Goal: Task Accomplishment & Management: Manage account settings

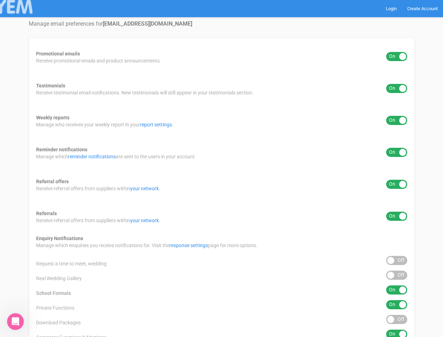
click at [221, 168] on div "Promotional emails ON OFF Receive promotional emails and product announcements.…" at bounding box center [222, 261] width 386 height 446
click at [397, 56] on div "ON OFF" at bounding box center [396, 56] width 21 height 9
click at [397, 88] on div "ON OFF" at bounding box center [396, 88] width 21 height 9
click at [397, 120] on div "ON OFF" at bounding box center [396, 120] width 21 height 9
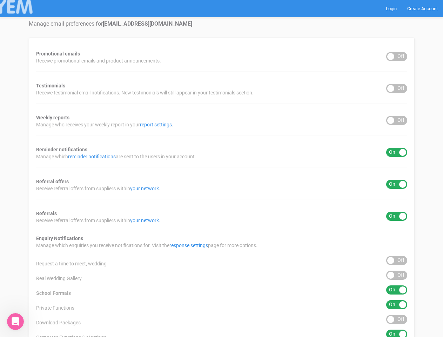
click at [397, 152] on div "ON OFF" at bounding box center [396, 152] width 21 height 9
click at [397, 184] on div "ON OFF" at bounding box center [396, 184] width 21 height 9
click at [397, 216] on div "ON OFF" at bounding box center [396, 215] width 21 height 9
click at [397, 260] on div "ON OFF" at bounding box center [396, 260] width 21 height 9
click at [397, 275] on div "ON OFF" at bounding box center [396, 274] width 21 height 9
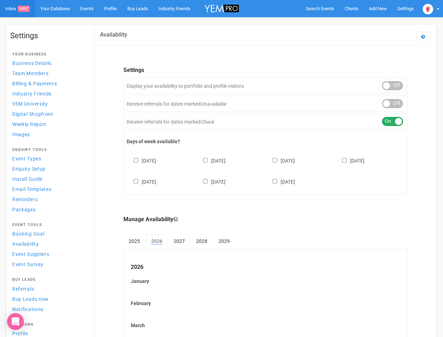
click at [221, 168] on div "[DATE] [DATE] [DATE] [DATE] [DATE] [DATE] [DATE]" at bounding box center [266, 168] width 278 height 42
click at [320, 8] on span "Search Events" at bounding box center [320, 8] width 28 height 5
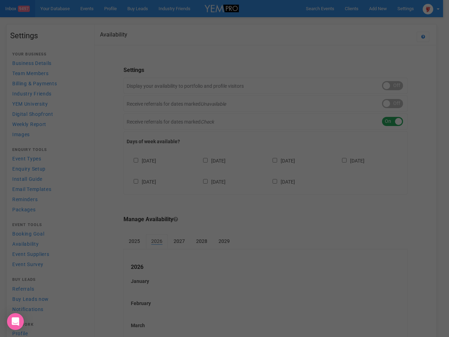
click at [378, 8] on div at bounding box center [224, 168] width 449 height 337
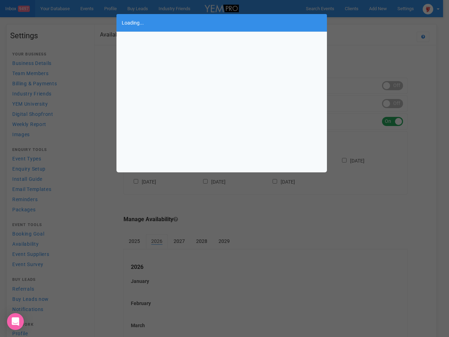
click at [362, 22] on div "Loading..." at bounding box center [224, 168] width 449 height 337
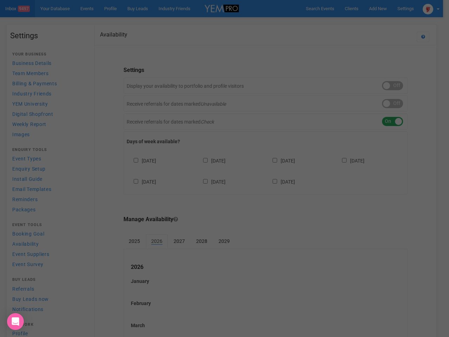
click at [431, 8] on div "Loading..." at bounding box center [224, 168] width 449 height 337
click at [392, 86] on div "ON OFF" at bounding box center [392, 85] width 21 height 9
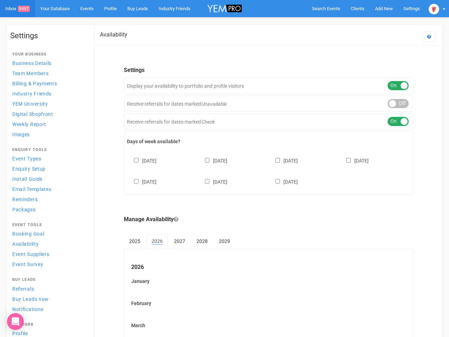
click at [392, 103] on div "ON OFF" at bounding box center [398, 103] width 21 height 9
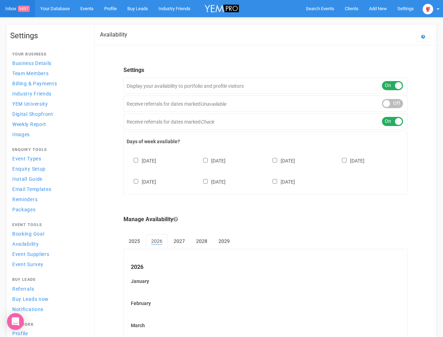
click at [392, 121] on div "ON OFF" at bounding box center [392, 121] width 21 height 9
click at [266, 170] on div "Sunday Monday Tuesday Wednesday Thursday Friday Saturday" at bounding box center [266, 168] width 278 height 42
click at [221, 168] on div "[DATE] [DATE] [DATE] [DATE] [DATE] [DATE] [DATE]" at bounding box center [266, 168] width 278 height 42
click at [320, 8] on span "Search Events" at bounding box center [320, 8] width 28 height 5
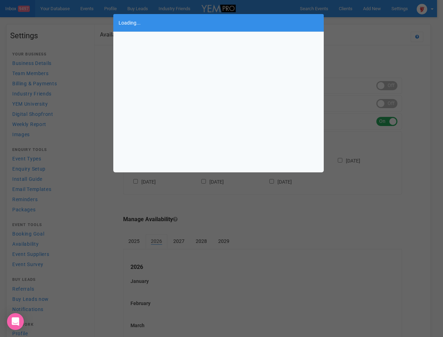
click at [362, 22] on div "Loading..." at bounding box center [221, 168] width 443 height 337
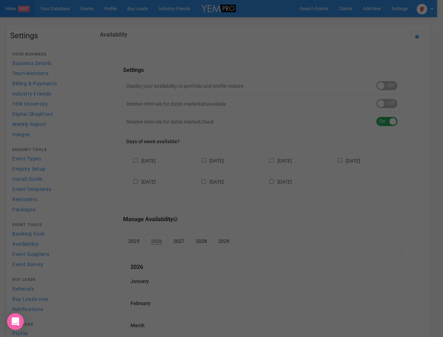
click at [431, 8] on div "Loading..." at bounding box center [221, 168] width 443 height 337
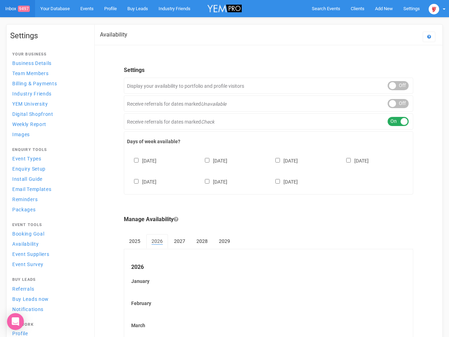
click at [392, 103] on div "ON OFF" at bounding box center [398, 103] width 21 height 9
click at [392, 121] on div "ON OFF" at bounding box center [398, 121] width 21 height 9
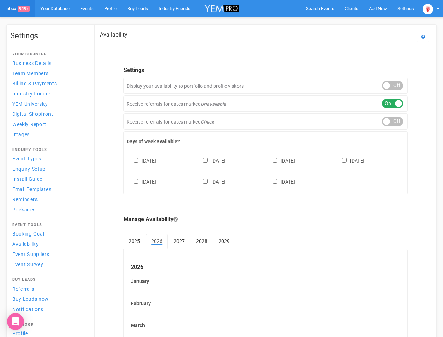
click at [266, 170] on div "Sunday Monday Tuesday Wednesday Thursday Friday Saturday" at bounding box center [266, 168] width 278 height 42
click at [221, 168] on div "[DATE] [DATE] [DATE] [DATE] [DATE] [DATE] [DATE]" at bounding box center [266, 168] width 278 height 42
click at [320, 8] on span "Search Events" at bounding box center [320, 8] width 28 height 5
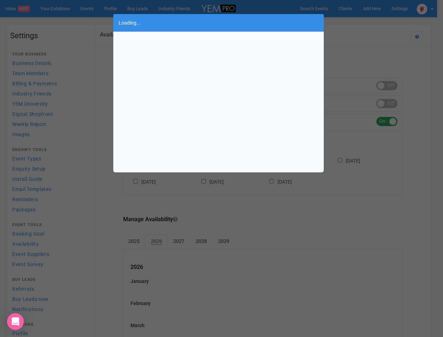
click at [362, 22] on div "Loading..." at bounding box center [221, 168] width 443 height 337
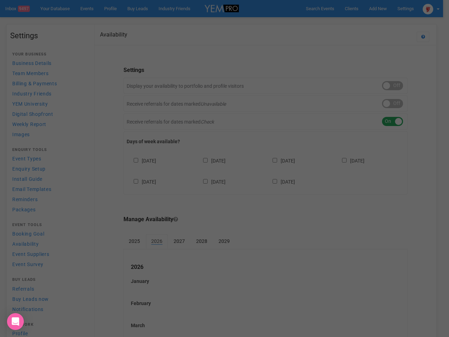
click at [431, 8] on div "Loading..." at bounding box center [224, 168] width 449 height 337
click at [392, 86] on div "ON OFF" at bounding box center [392, 85] width 21 height 9
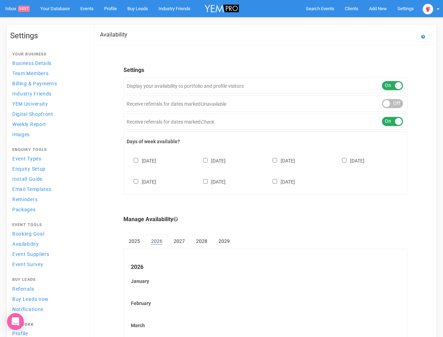
click at [392, 103] on div "ON OFF" at bounding box center [392, 103] width 21 height 9
click at [392, 121] on div "ON OFF" at bounding box center [392, 121] width 21 height 9
click at [266, 170] on div "[DATE] [DATE] [DATE] [DATE] [DATE] [DATE] [DATE]" at bounding box center [266, 168] width 278 height 42
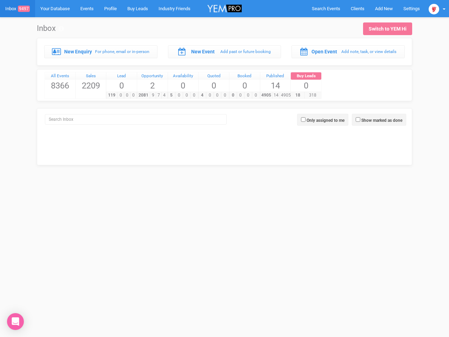
click at [224, 92] on div "4 0 0 0" at bounding box center [213, 95] width 31 height 7
click at [326, 8] on span "Search Events" at bounding box center [326, 8] width 28 height 5
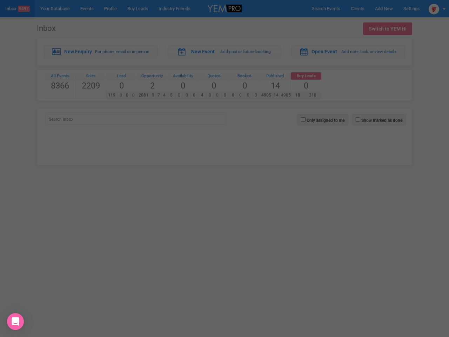
click at [0, 0] on div "Loading..." at bounding box center [0, 0] width 0 height 0
click at [437, 8] on div at bounding box center [224, 168] width 449 height 337
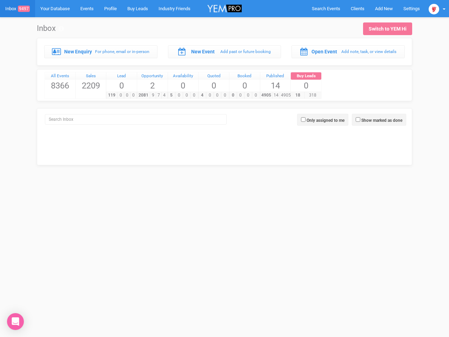
click at [379, 120] on label "Show marked as done" at bounding box center [381, 120] width 41 height 6
click at [360, 120] on input "Show marked as done" at bounding box center [358, 119] width 5 height 5
checkbox input "true"
click at [323, 120] on label "Only assigned to me" at bounding box center [326, 120] width 38 height 6
click at [305, 120] on input "Only assigned to me" at bounding box center [303, 119] width 5 height 5
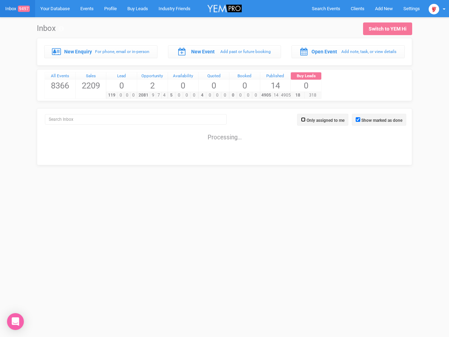
checkbox input "true"
click at [15, 321] on icon "Open Intercom Messenger" at bounding box center [15, 321] width 7 height 8
